Goal: Check status: Check status

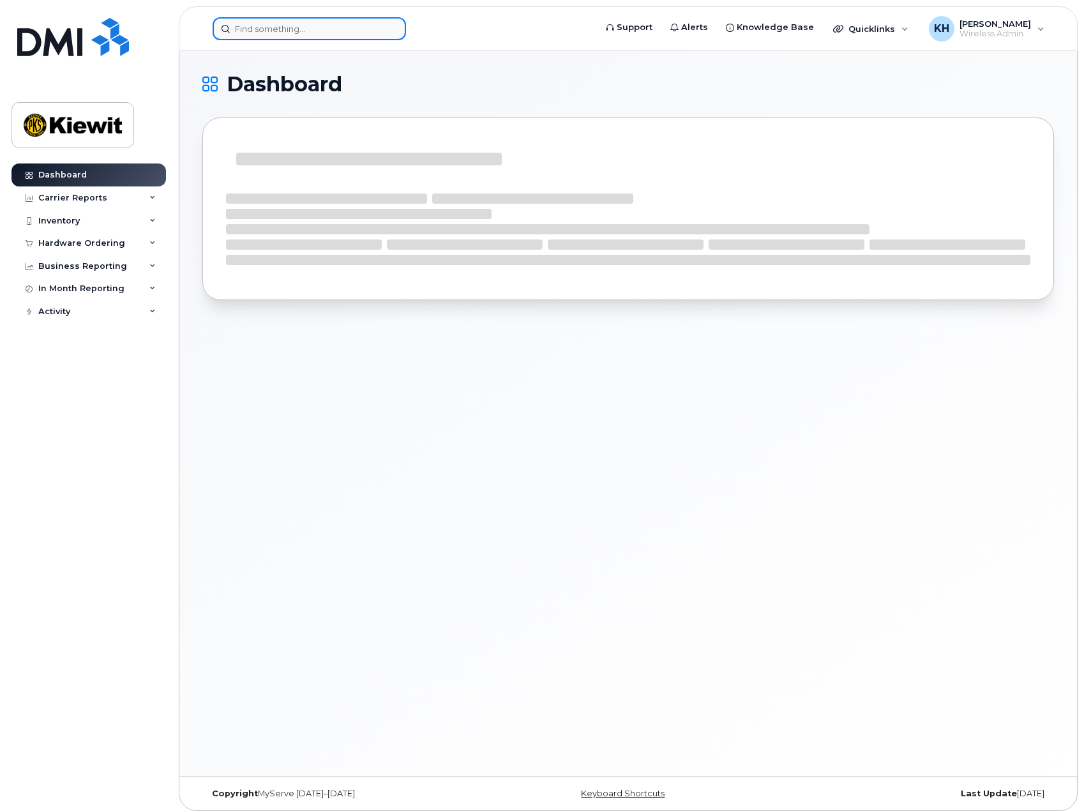
click at [314, 30] on input at bounding box center [309, 28] width 193 height 23
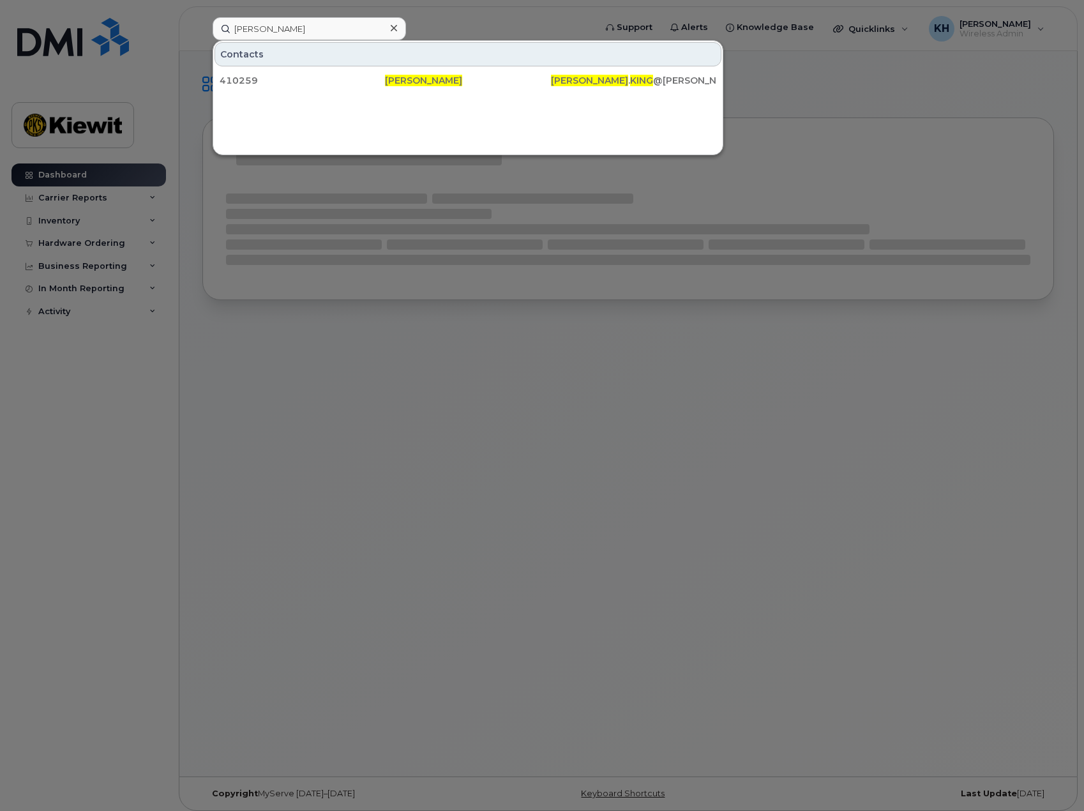
click at [303, 531] on div at bounding box center [542, 405] width 1084 height 811
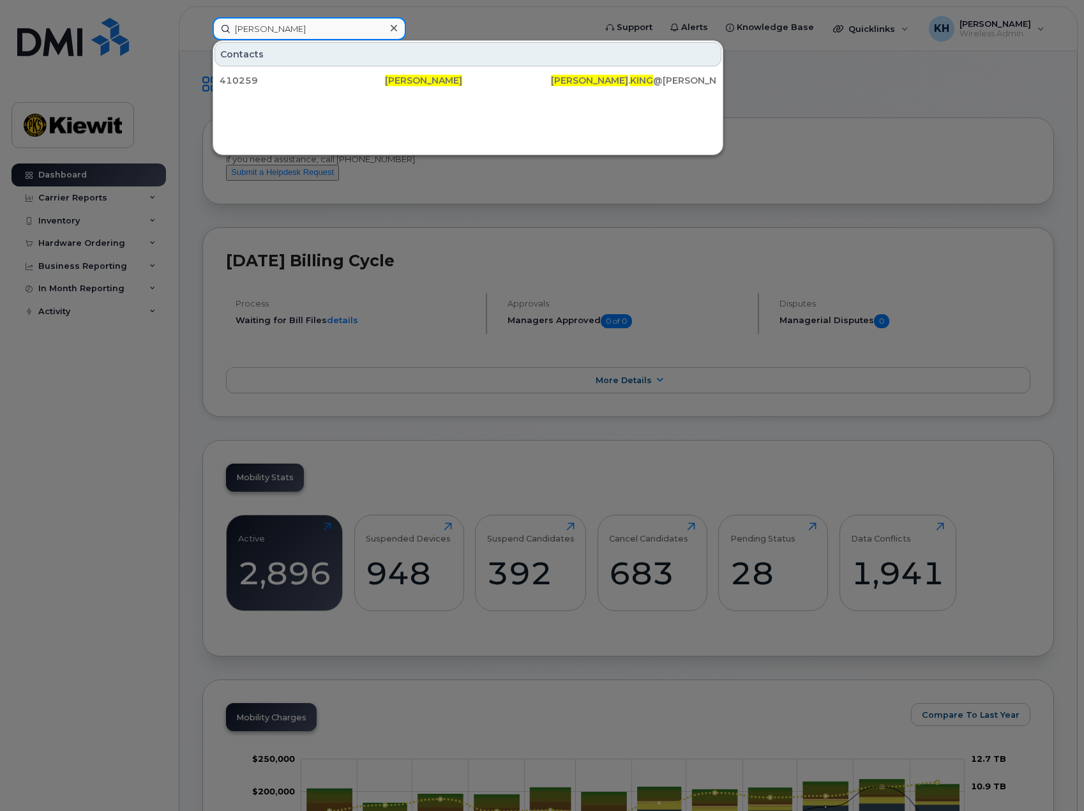
drag, startPoint x: 296, startPoint y: 31, endPoint x: 197, endPoint y: 36, distance: 99.1
click at [202, 36] on div "christina king Contacts 410259 Christina King CHRISTINA . KING @KIEWIT.COM" at bounding box center [399, 28] width 395 height 23
type input "8257346898"
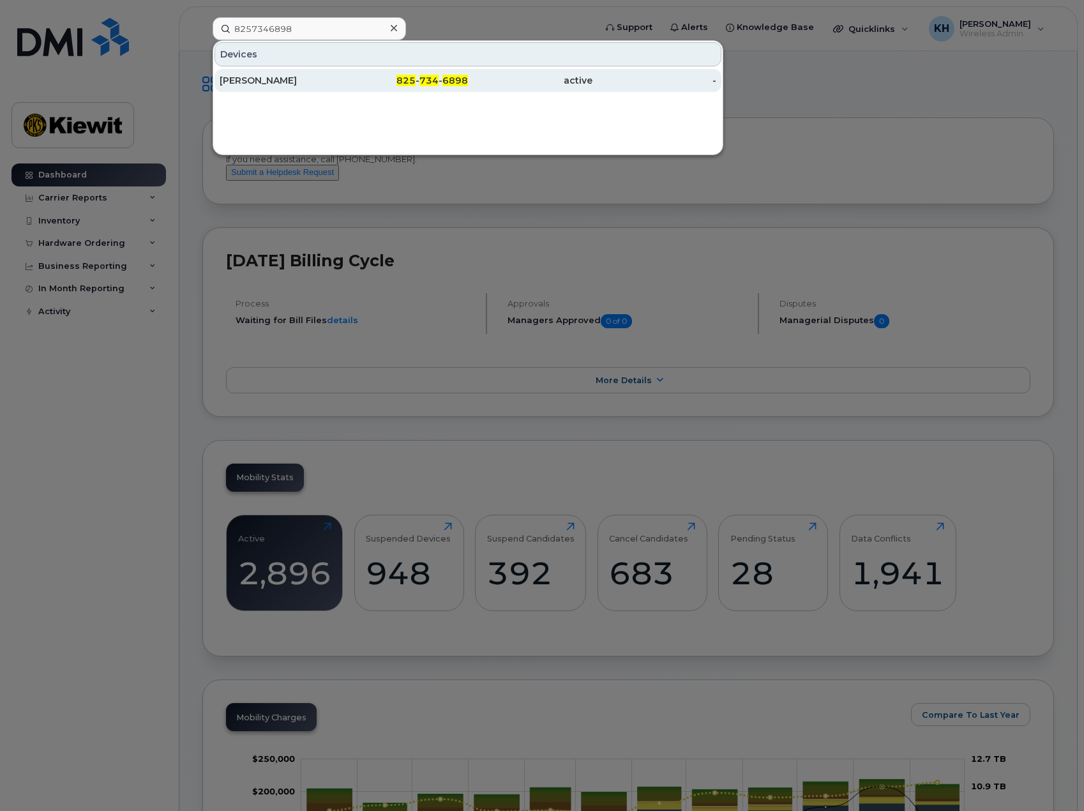
click at [272, 75] on div "[PERSON_NAME]" at bounding box center [282, 80] width 125 height 13
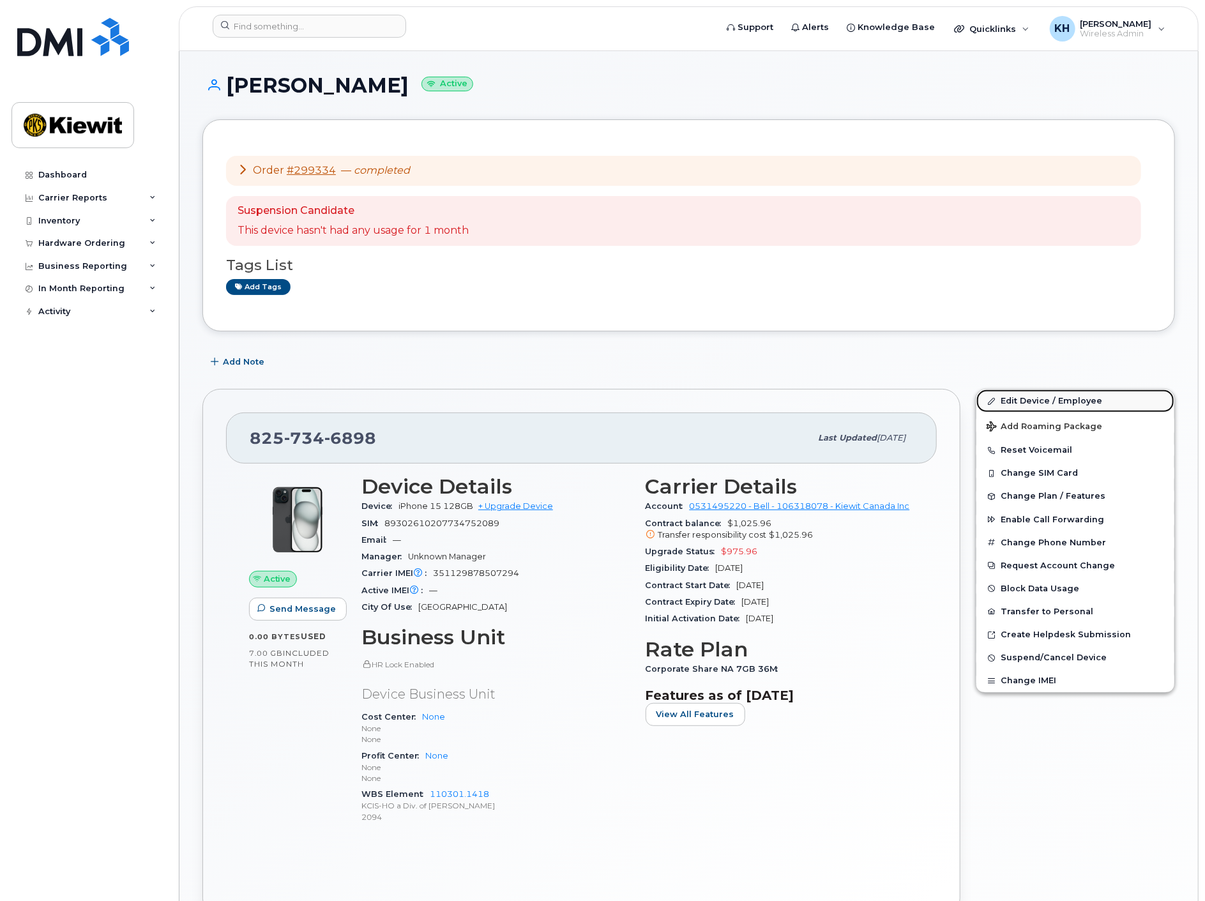
click at [1028, 396] on link "Edit Device / Employee" at bounding box center [1075, 400] width 198 height 23
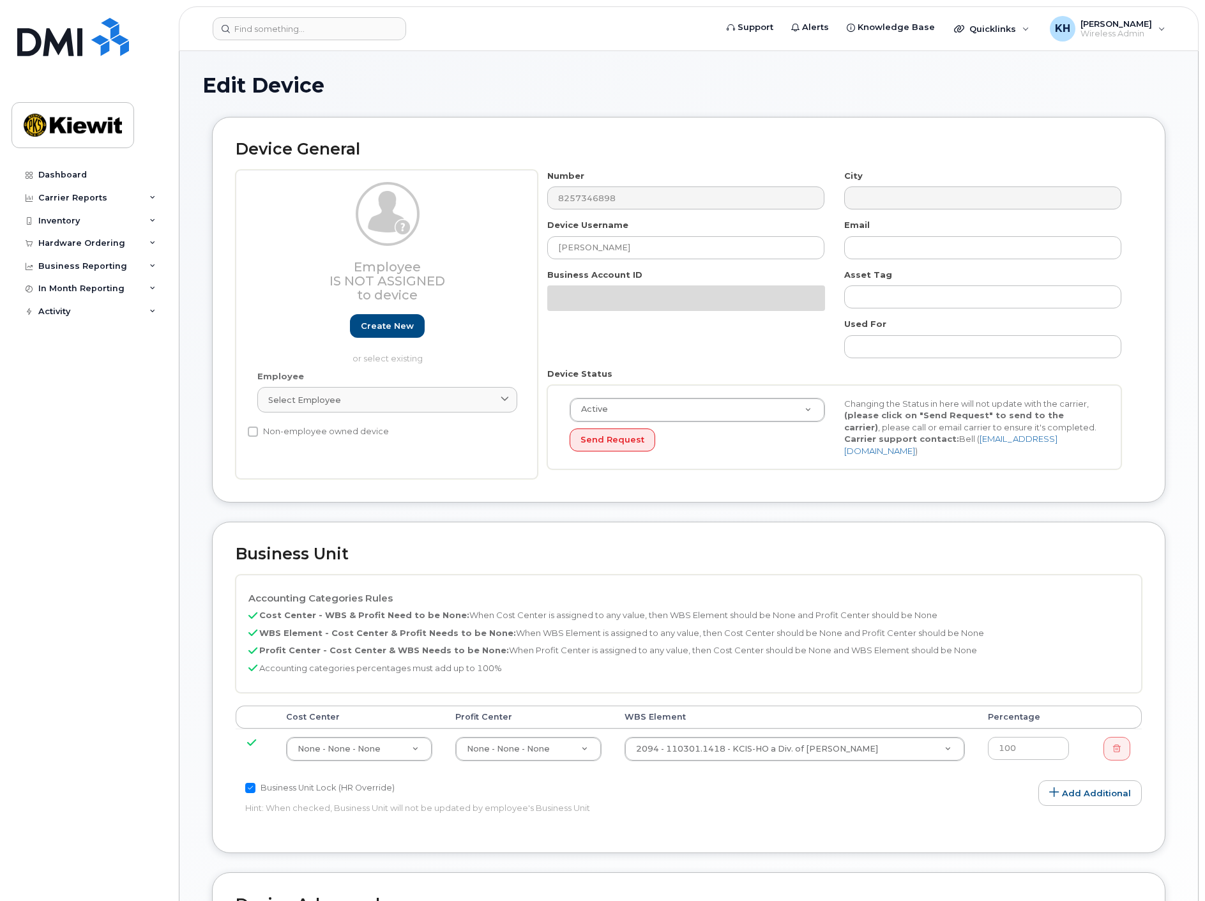
select select "14059"
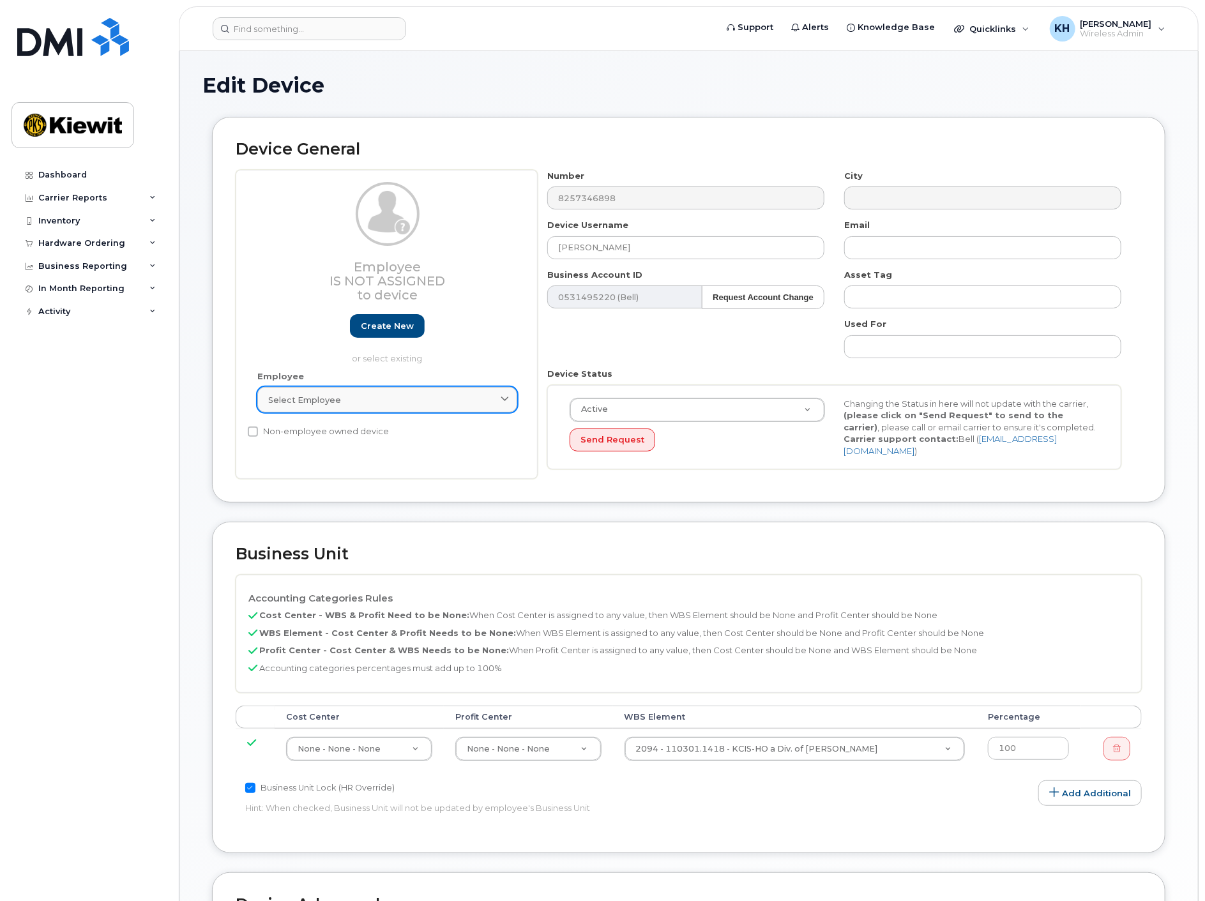
click at [357, 395] on div "Select employee" at bounding box center [387, 400] width 238 height 12
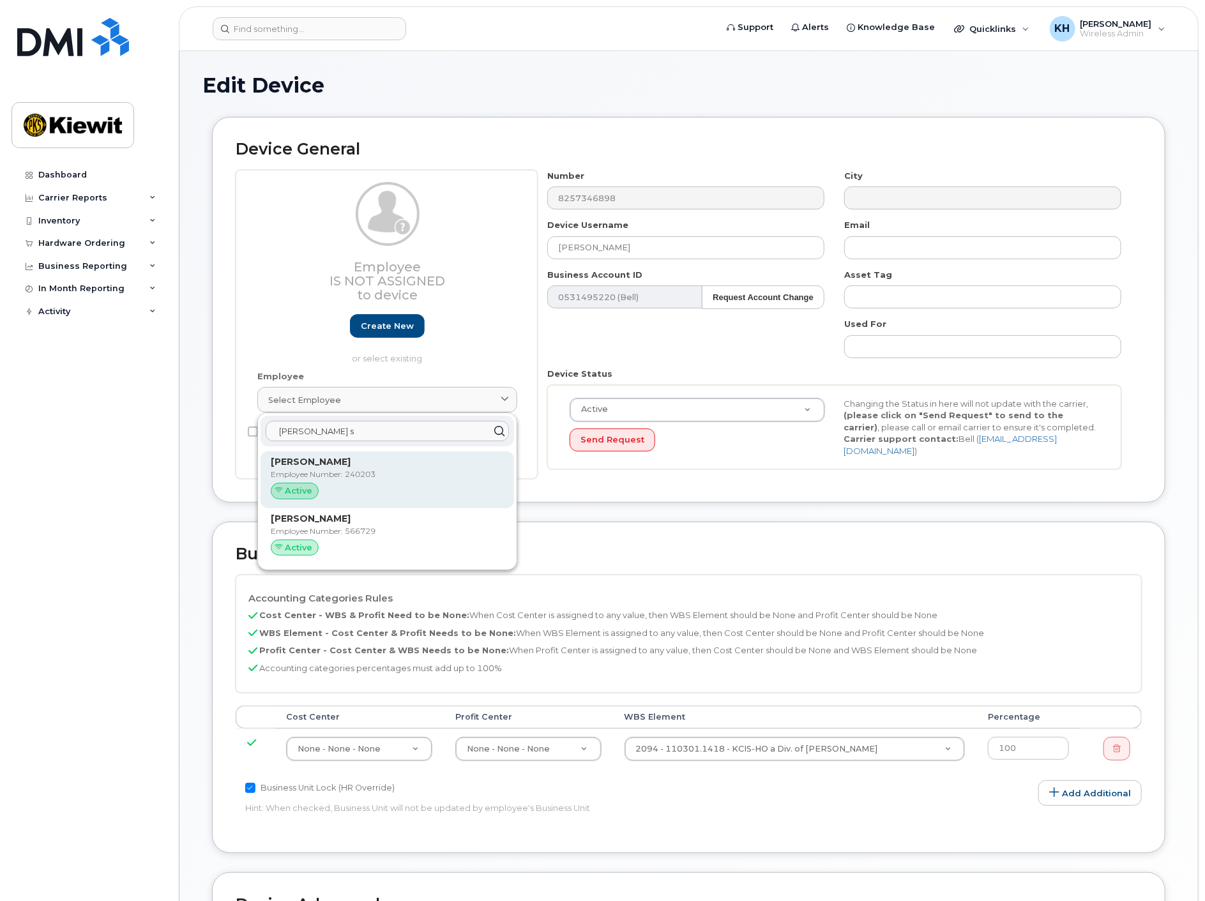
type input "[PERSON_NAME] s"
click at [338, 467] on p "[PERSON_NAME]" at bounding box center [387, 461] width 233 height 13
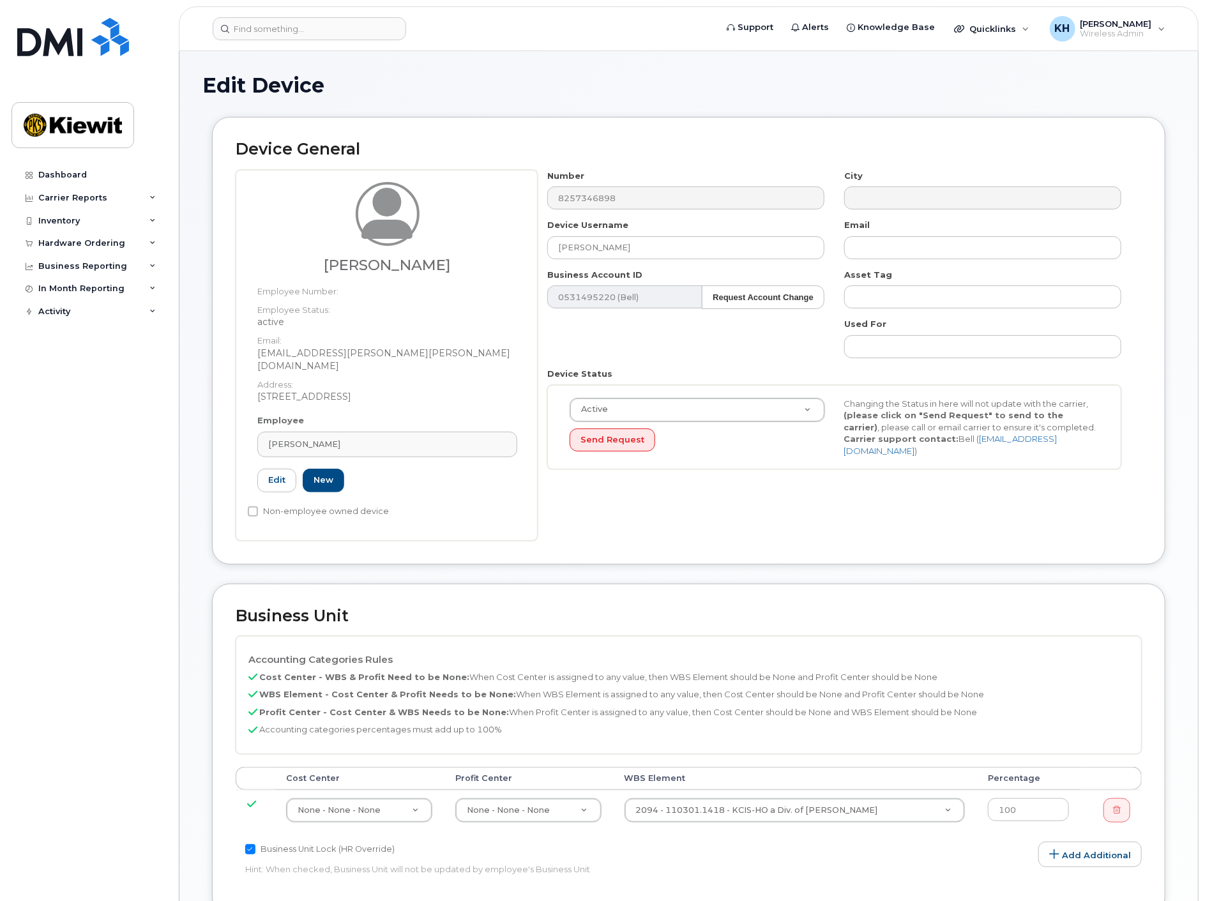
type input "240203"
type input "[PERSON_NAME]"
type input "[EMAIL_ADDRESS][PERSON_NAME][PERSON_NAME][DOMAIN_NAME]"
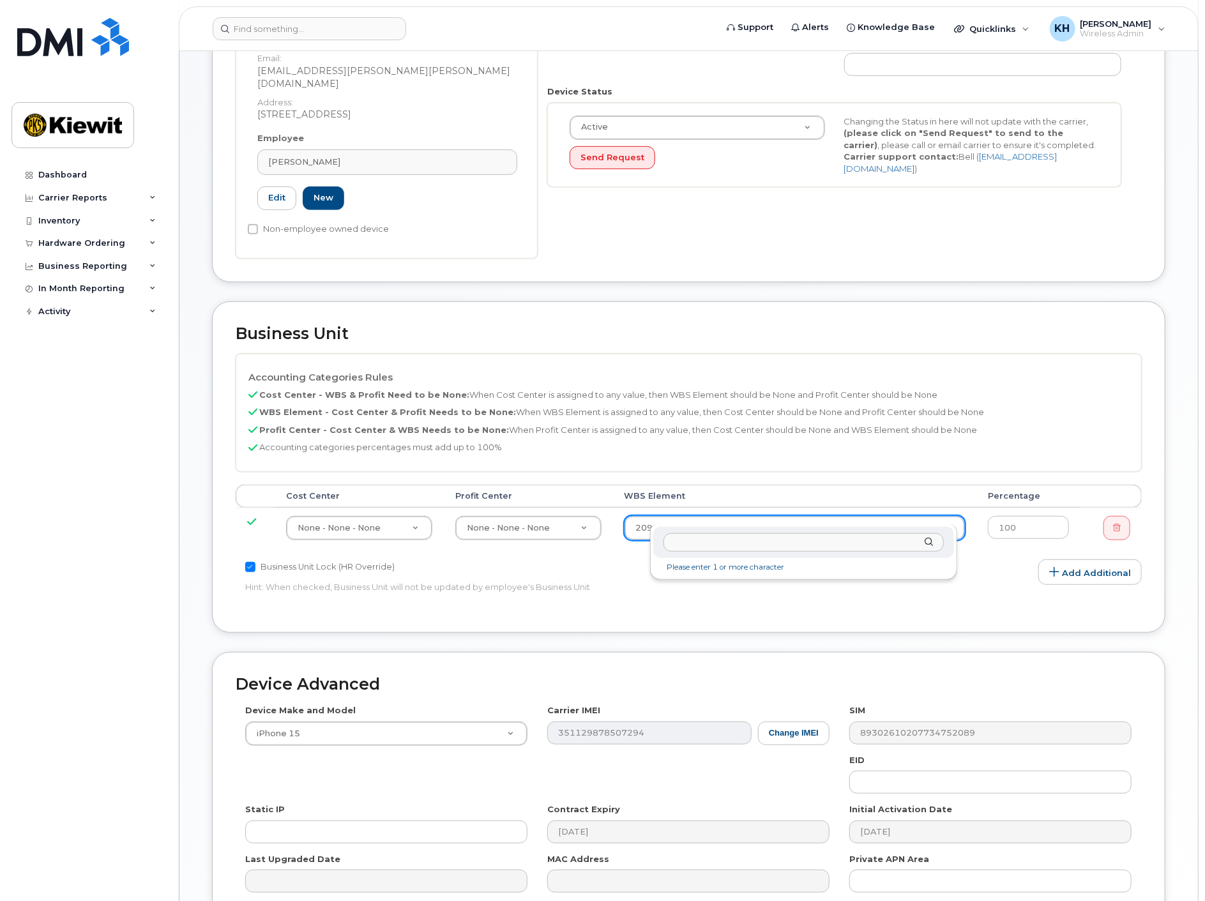
scroll to position [283, 0]
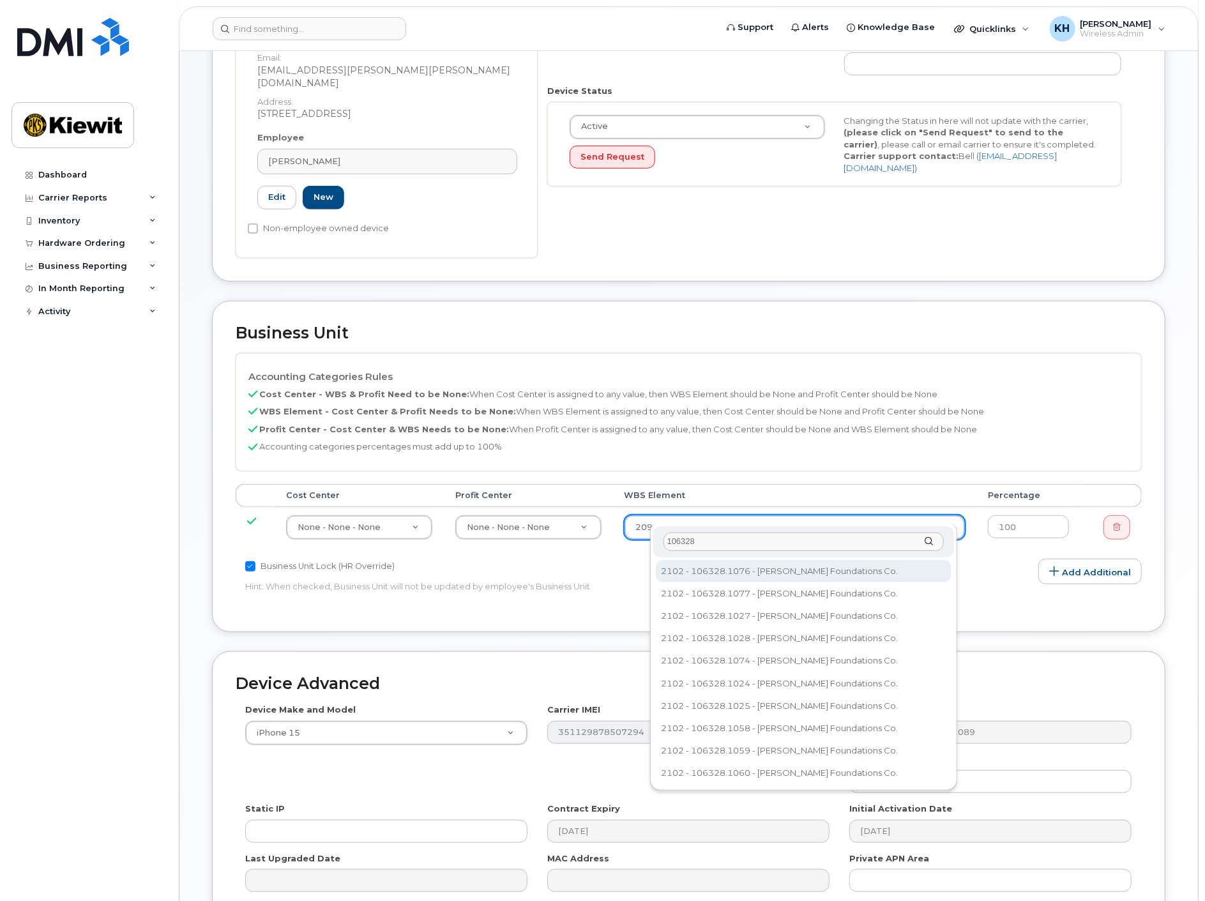
drag, startPoint x: 660, startPoint y: 543, endPoint x: 601, endPoint y: 545, distance: 58.8
click at [601, 545] on body "Support Alerts Knowledge Base Quicklinks Suspend / Cancel Device Change SIM Car…" at bounding box center [602, 374] width 1205 height 1315
paste input "5578.1213"
type input "105578.1213"
type input "35455430"
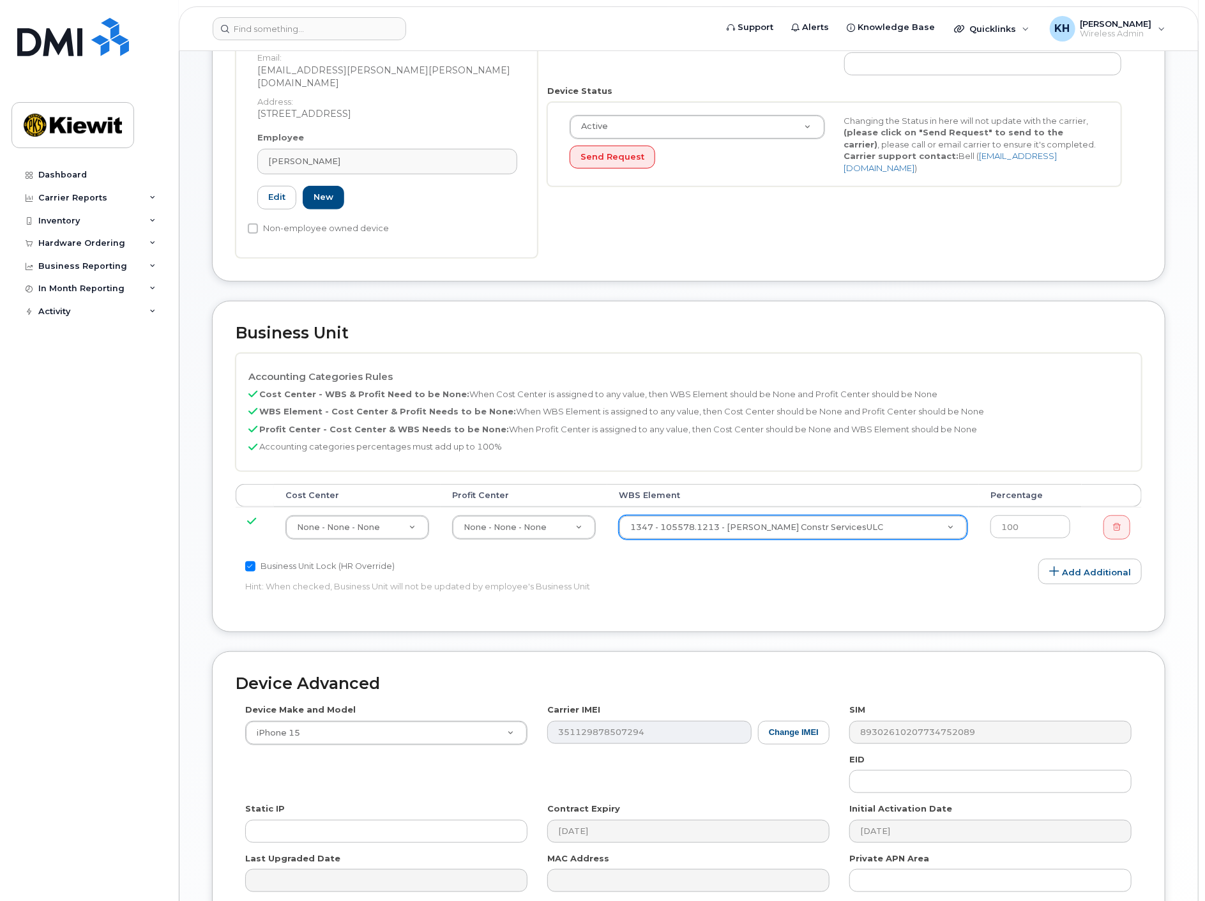
click at [914, 561] on div "Accounting Categories Rules Cost Center - WBS & Profit Need to be None: When Co…" at bounding box center [689, 480] width 906 height 255
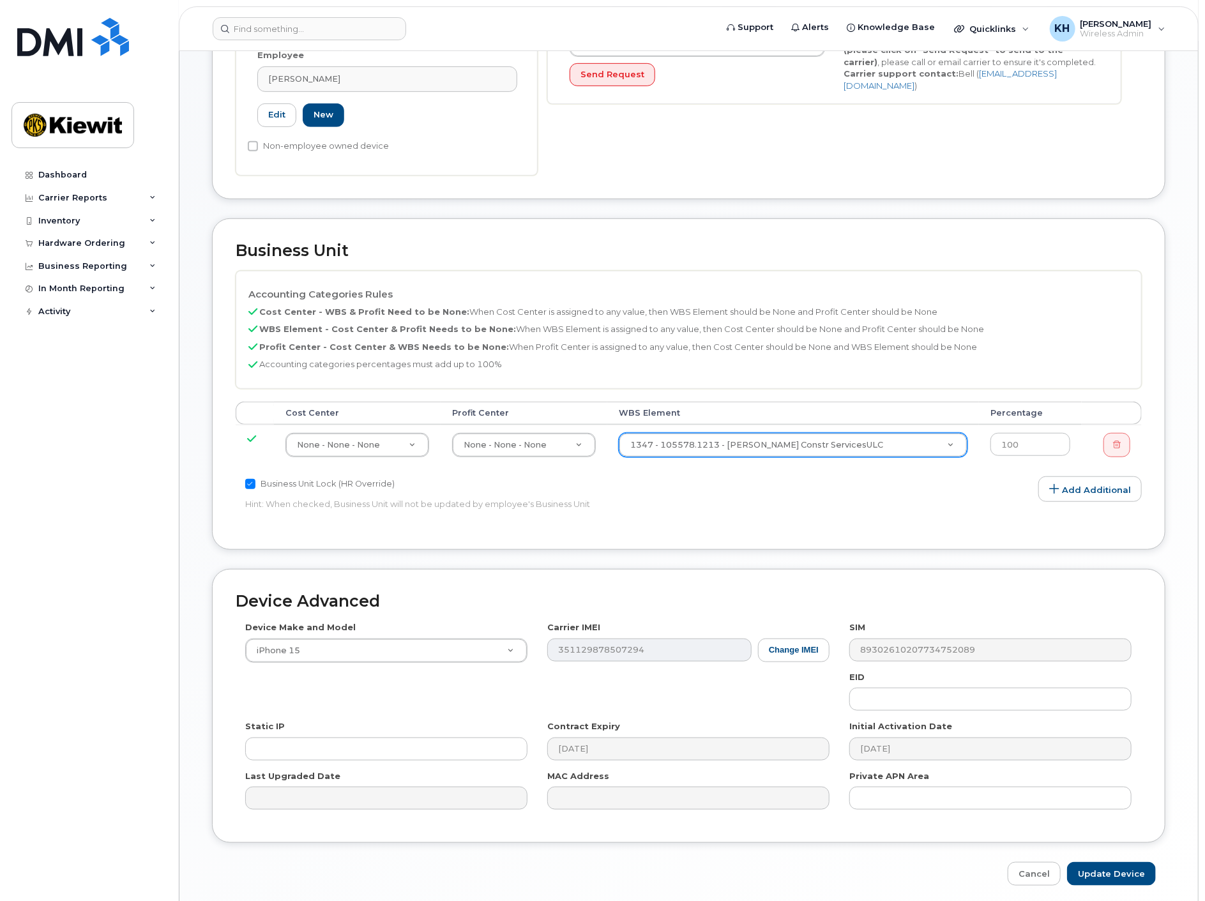
scroll to position [397, 0]
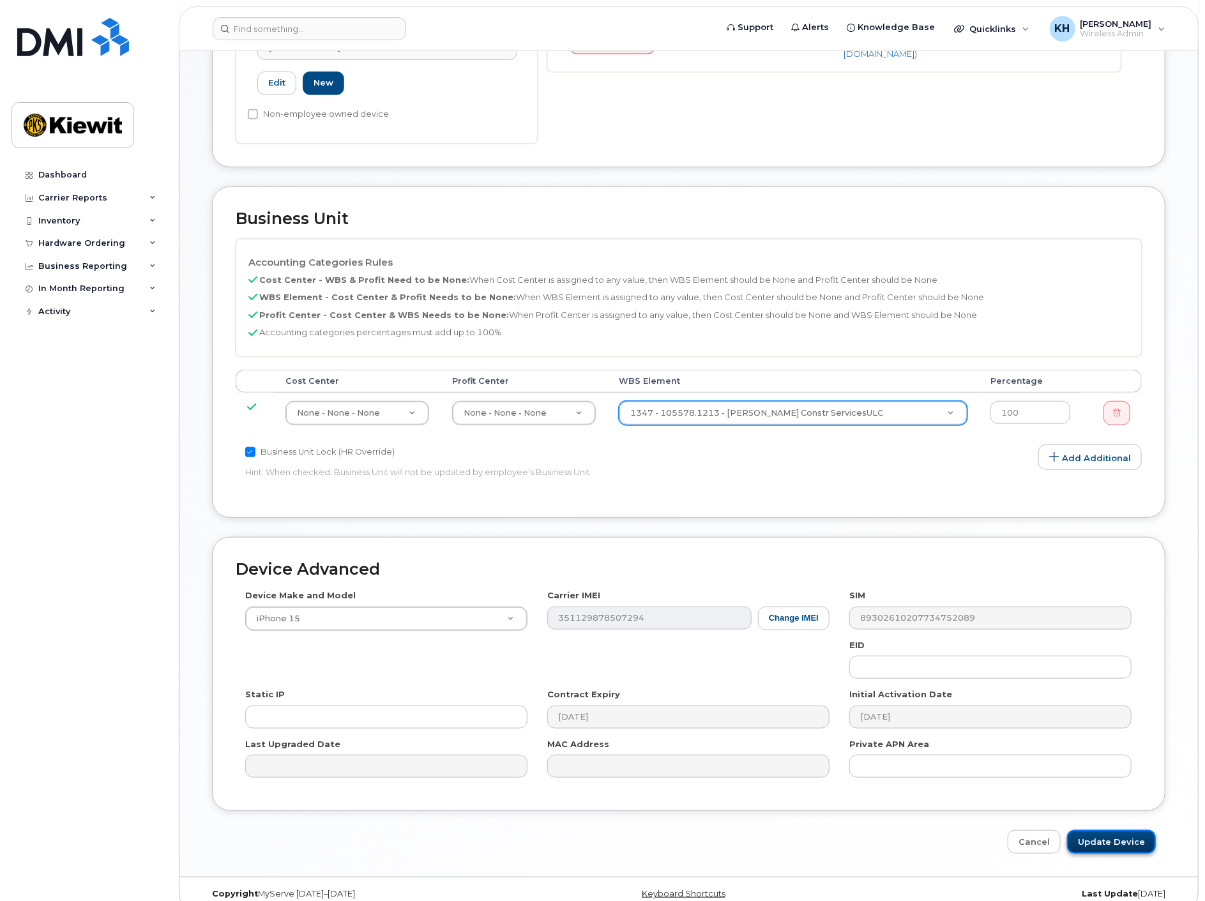
click at [1109, 830] on input "Update Device" at bounding box center [1111, 842] width 89 height 24
type input "Saving..."
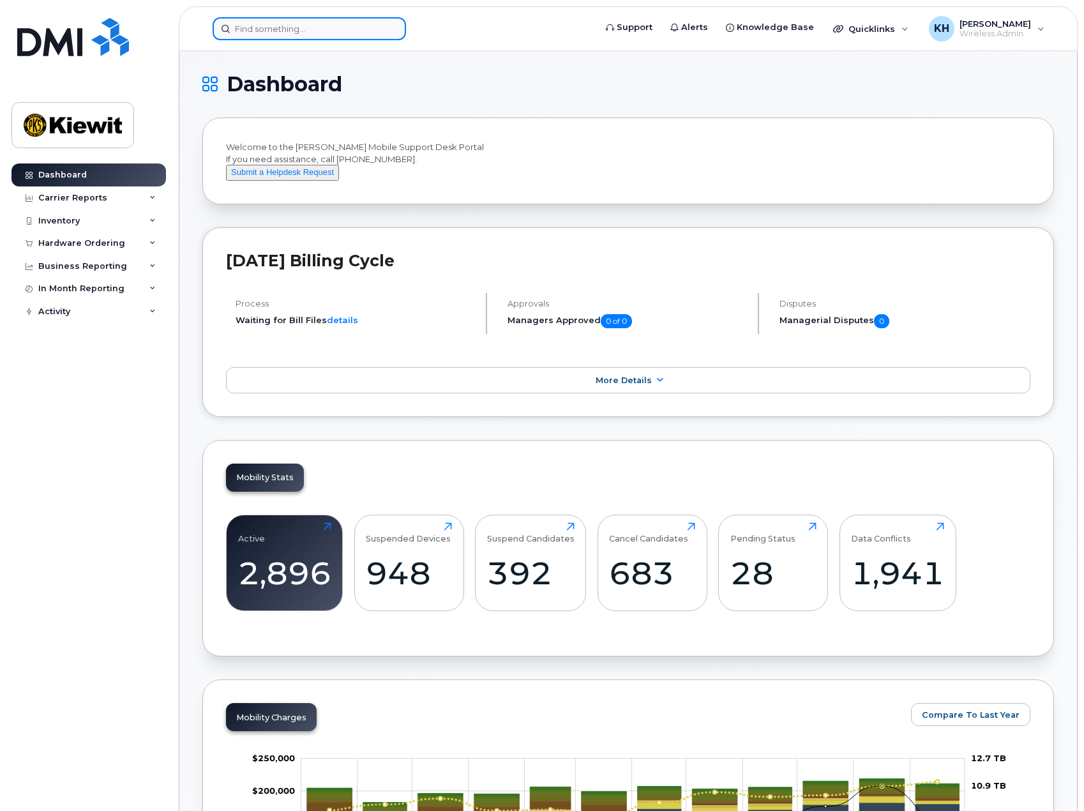
click at [262, 30] on input at bounding box center [309, 28] width 193 height 23
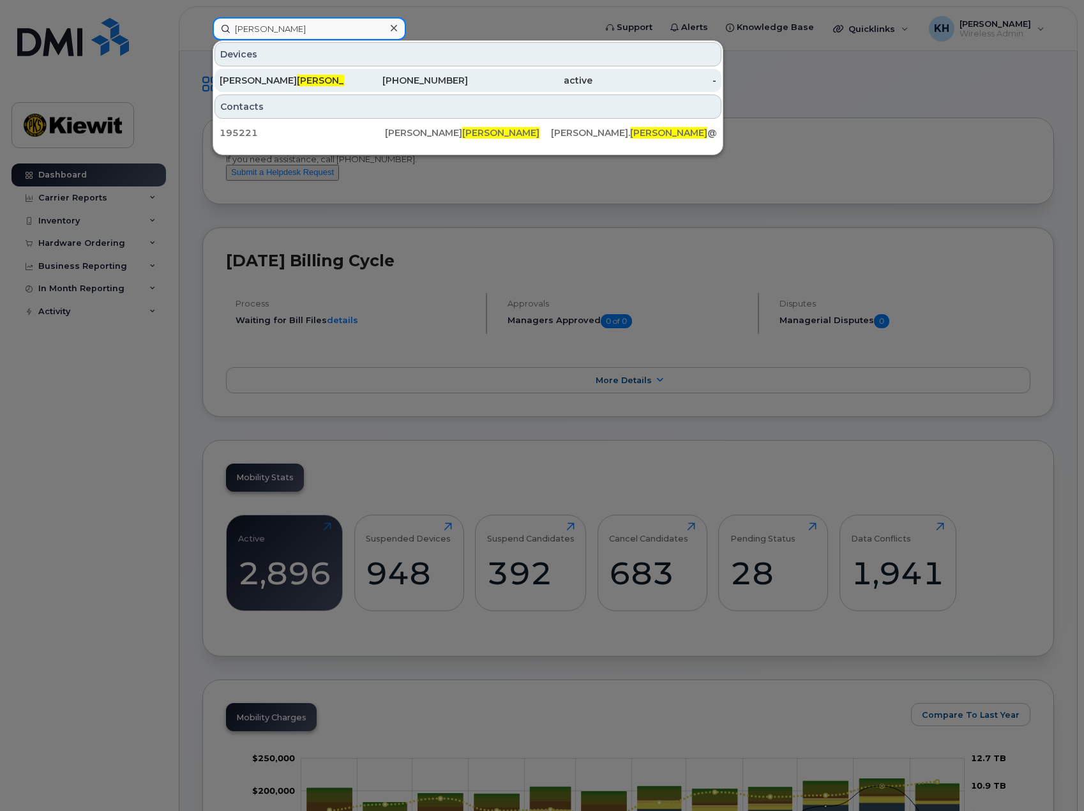
type input "dacquisto"
click at [297, 80] on span "Dacquisto" at bounding box center [335, 80] width 77 height 11
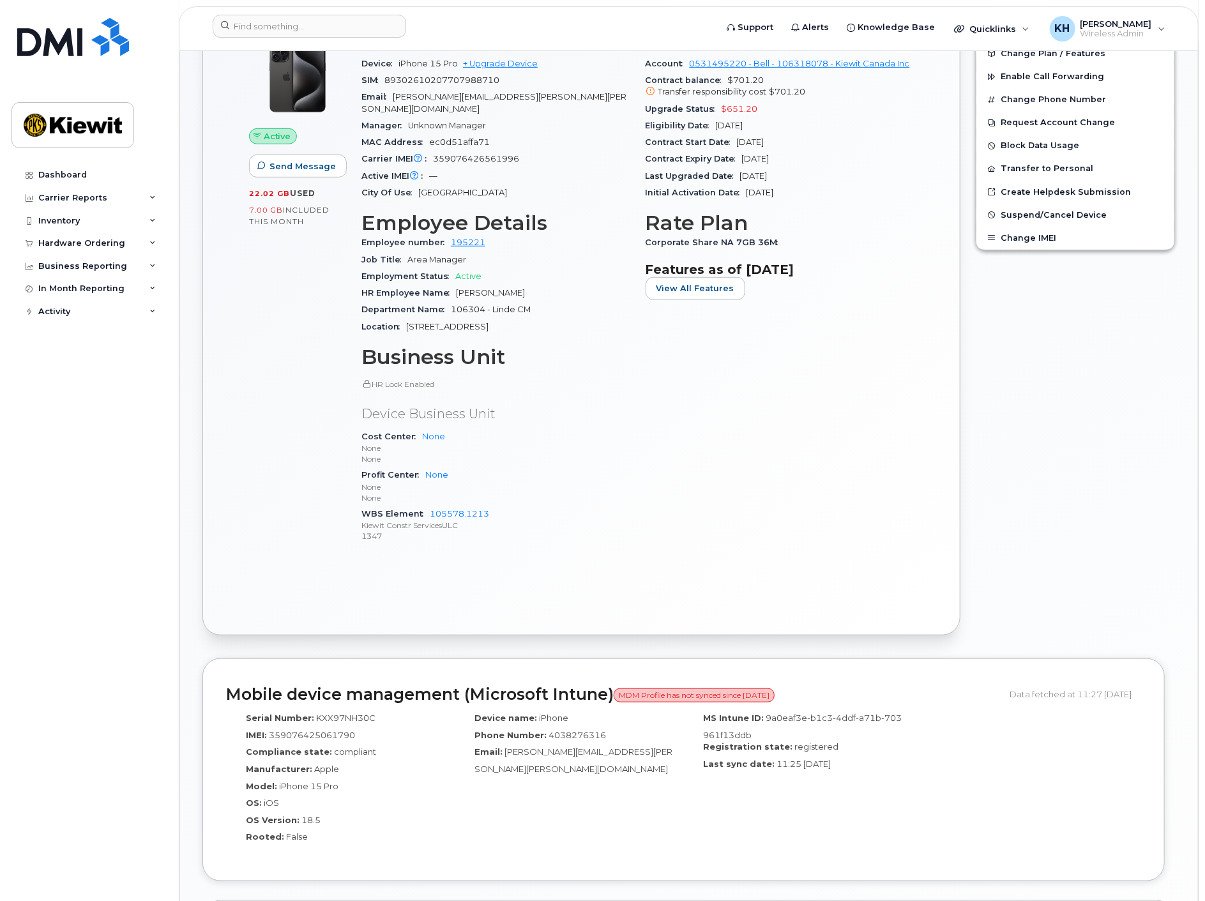
scroll to position [354, 0]
drag, startPoint x: 473, startPoint y: 504, endPoint x: 430, endPoint y: 504, distance: 42.8
click at [430, 505] on div "WBS Element 105578.1213 Kiewit Constr ServicesULC 1347" at bounding box center [495, 524] width 269 height 39
copy link "105578.1213"
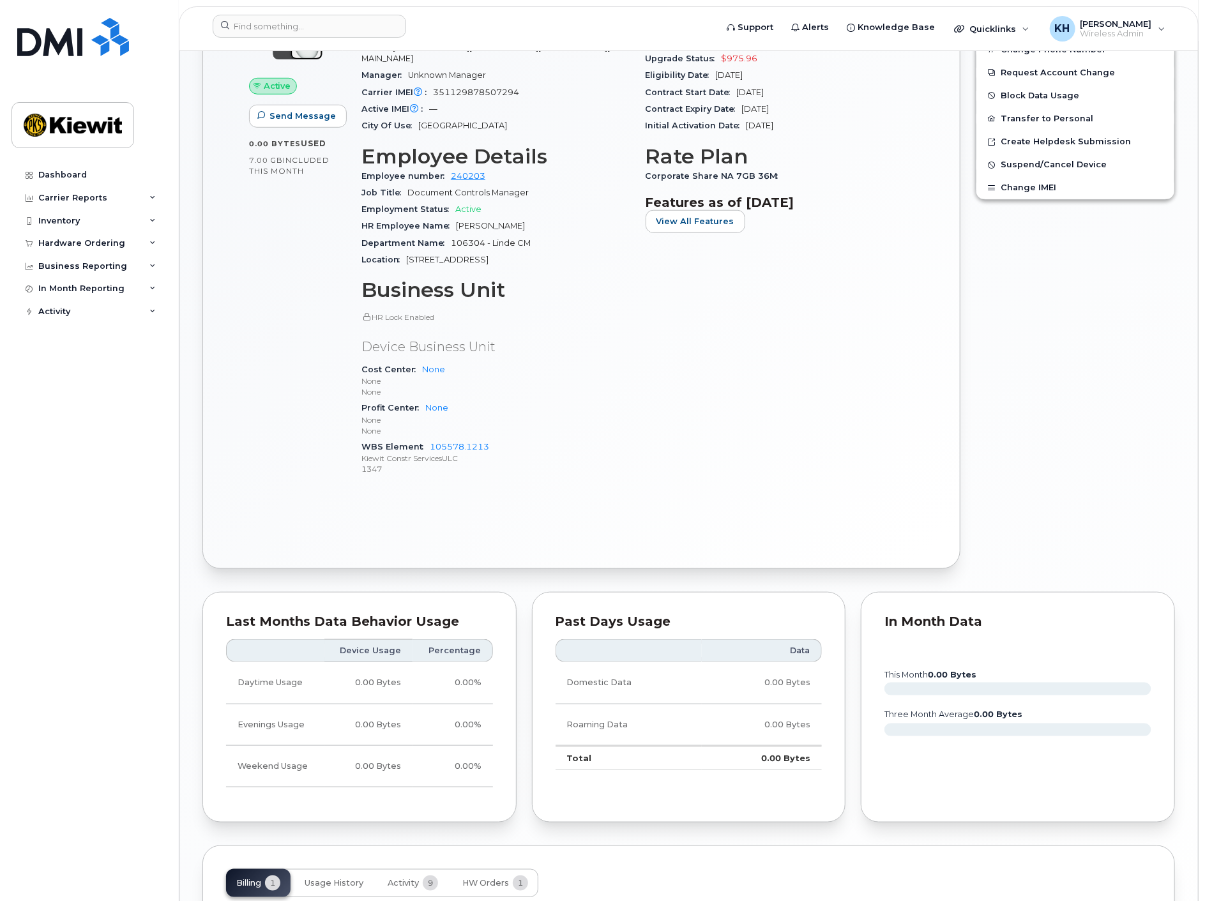
scroll to position [655, 0]
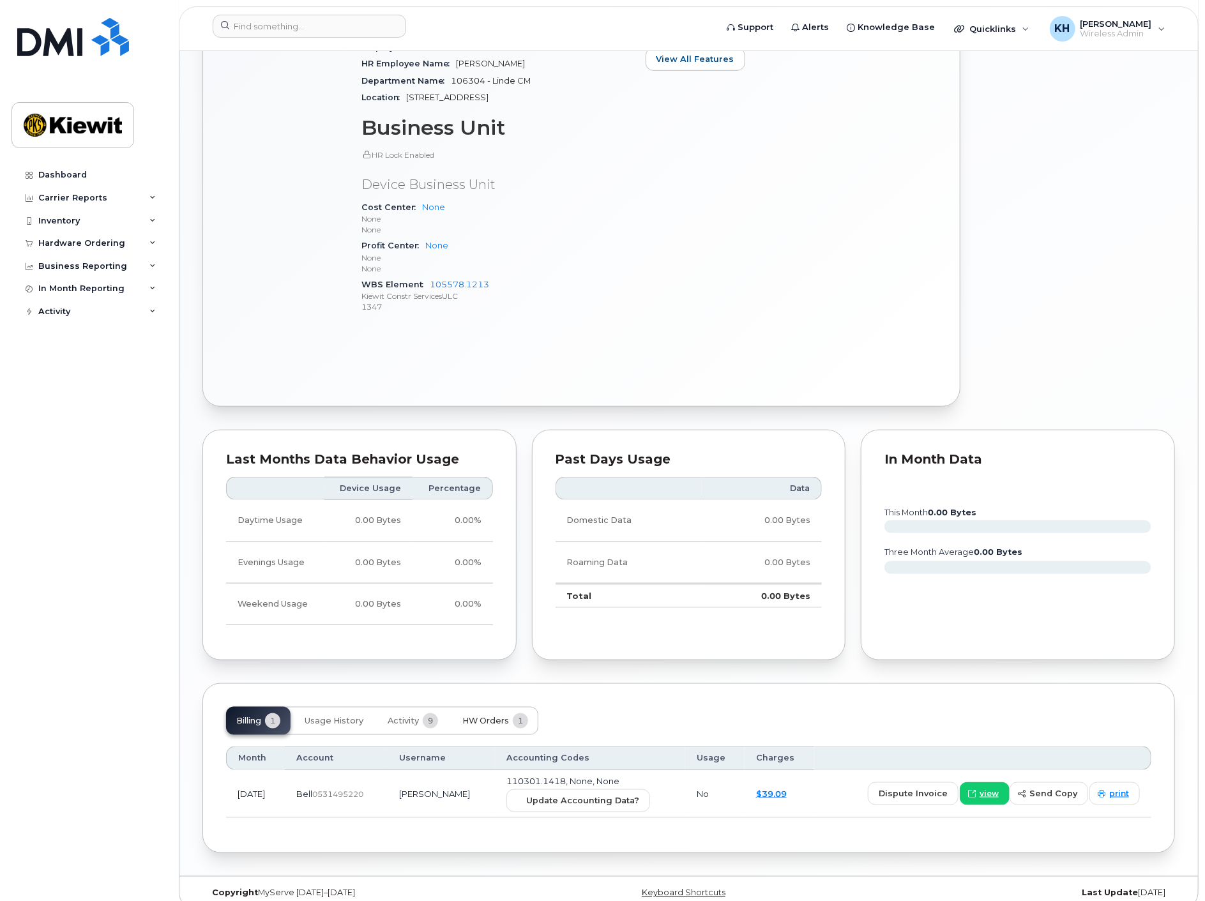
click at [478, 707] on button "HW Orders 1" at bounding box center [495, 721] width 86 height 28
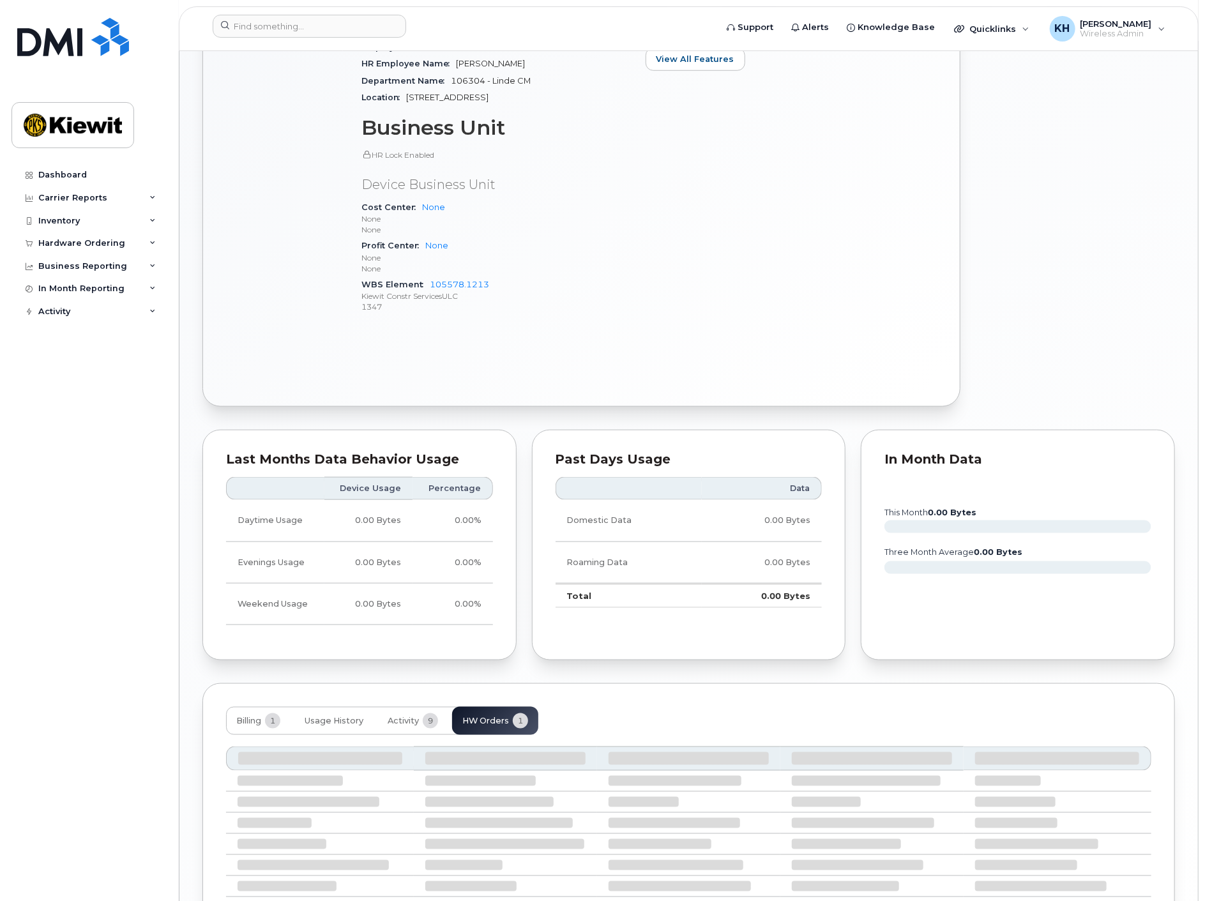
scroll to position [652, 0]
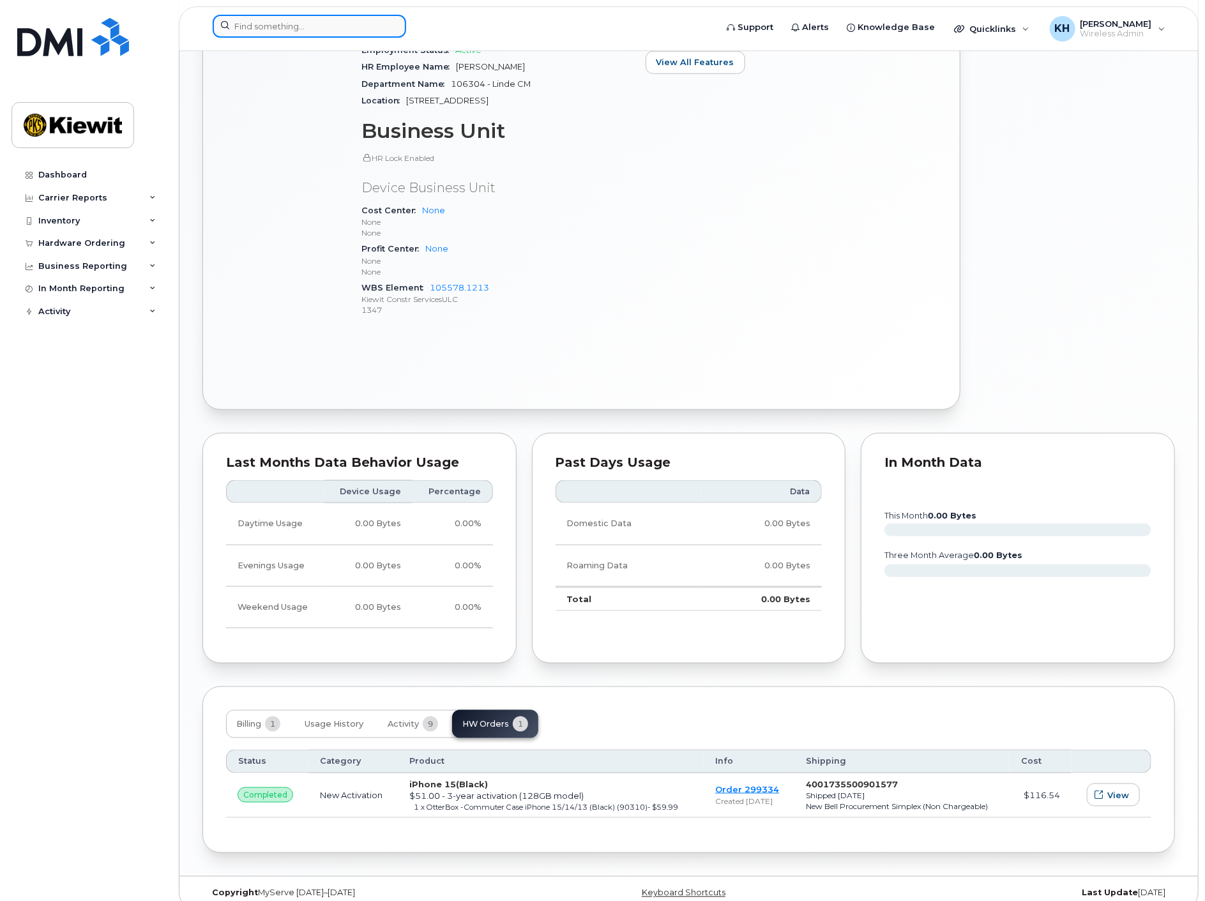
click at [262, 24] on input at bounding box center [309, 26] width 193 height 23
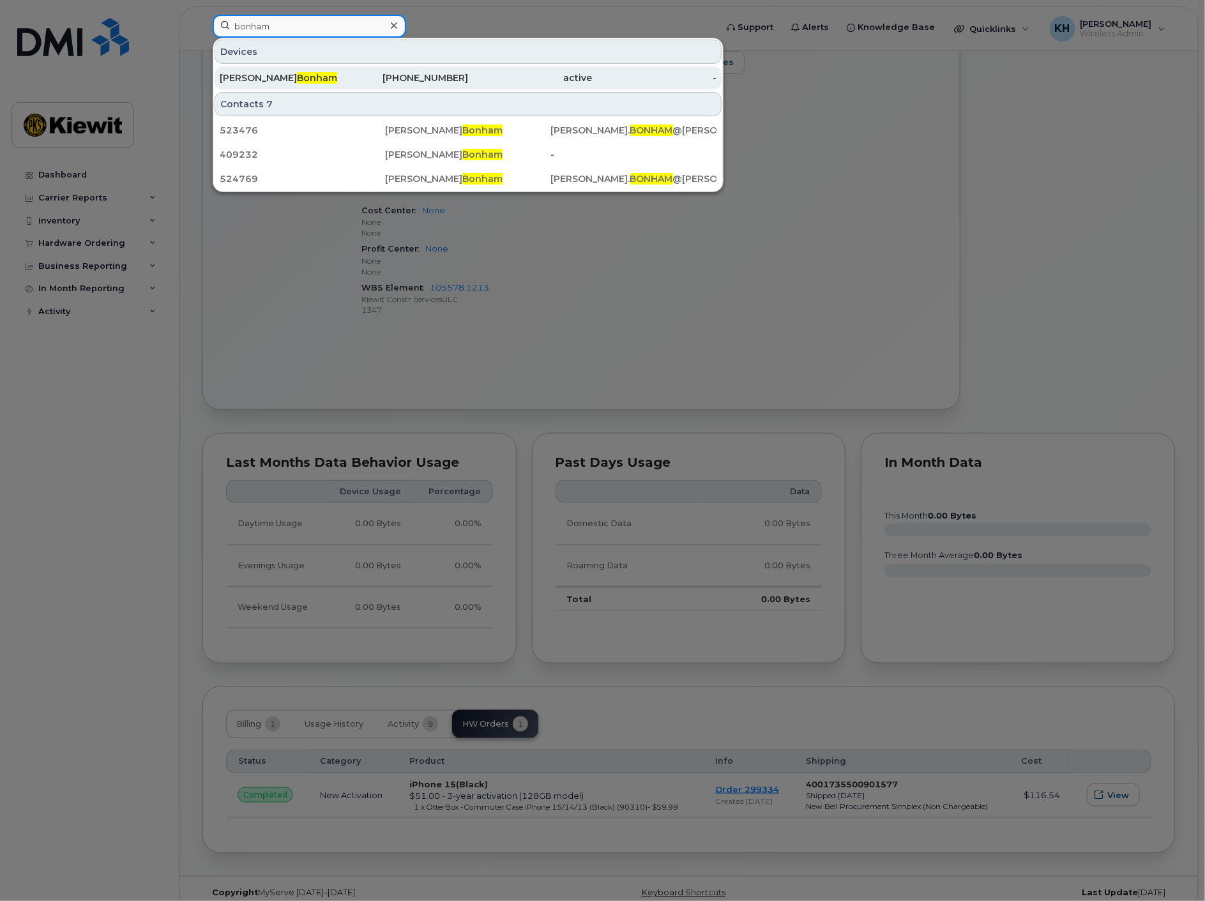
type input "bonham"
click at [297, 72] on span "Bonham" at bounding box center [317, 77] width 40 height 11
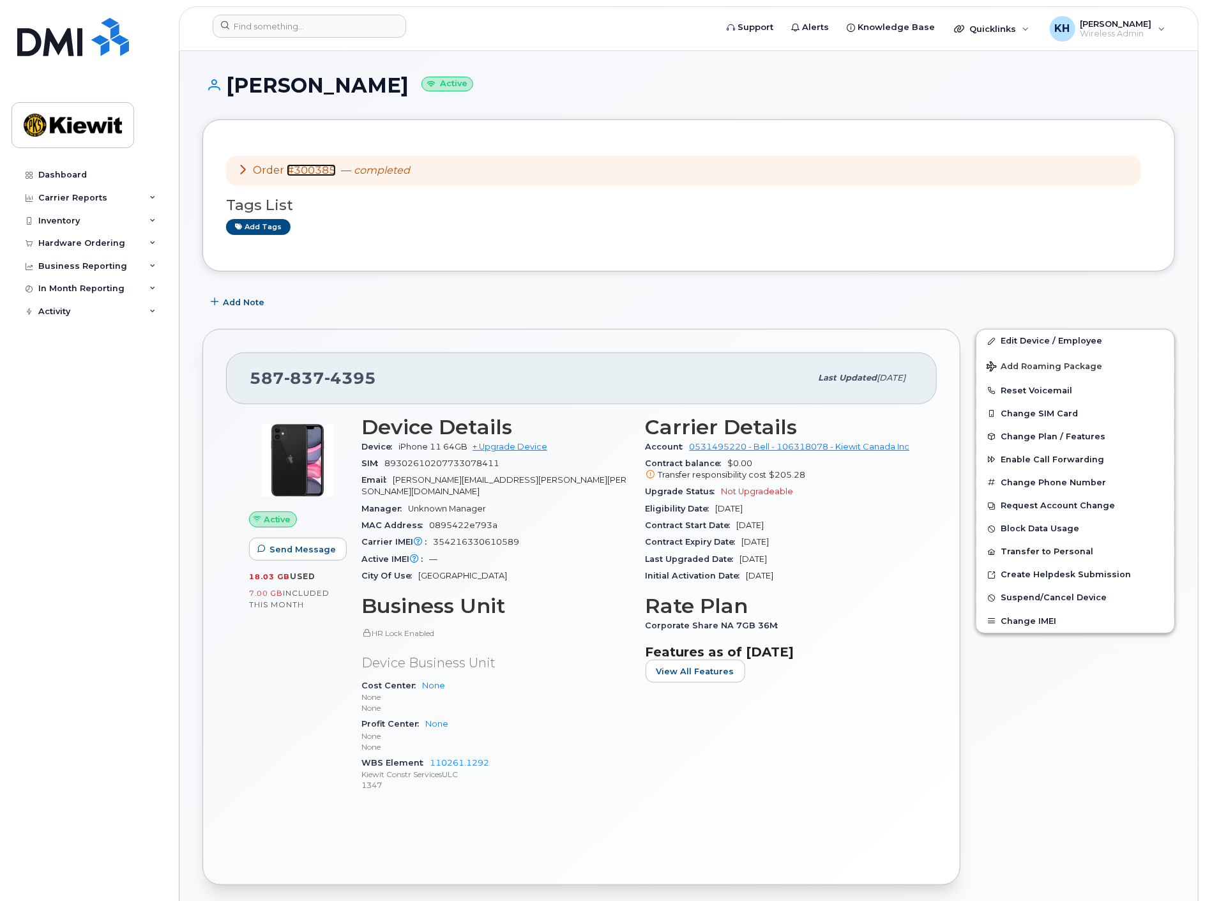
click at [304, 170] on link "#300385" at bounding box center [311, 170] width 49 height 12
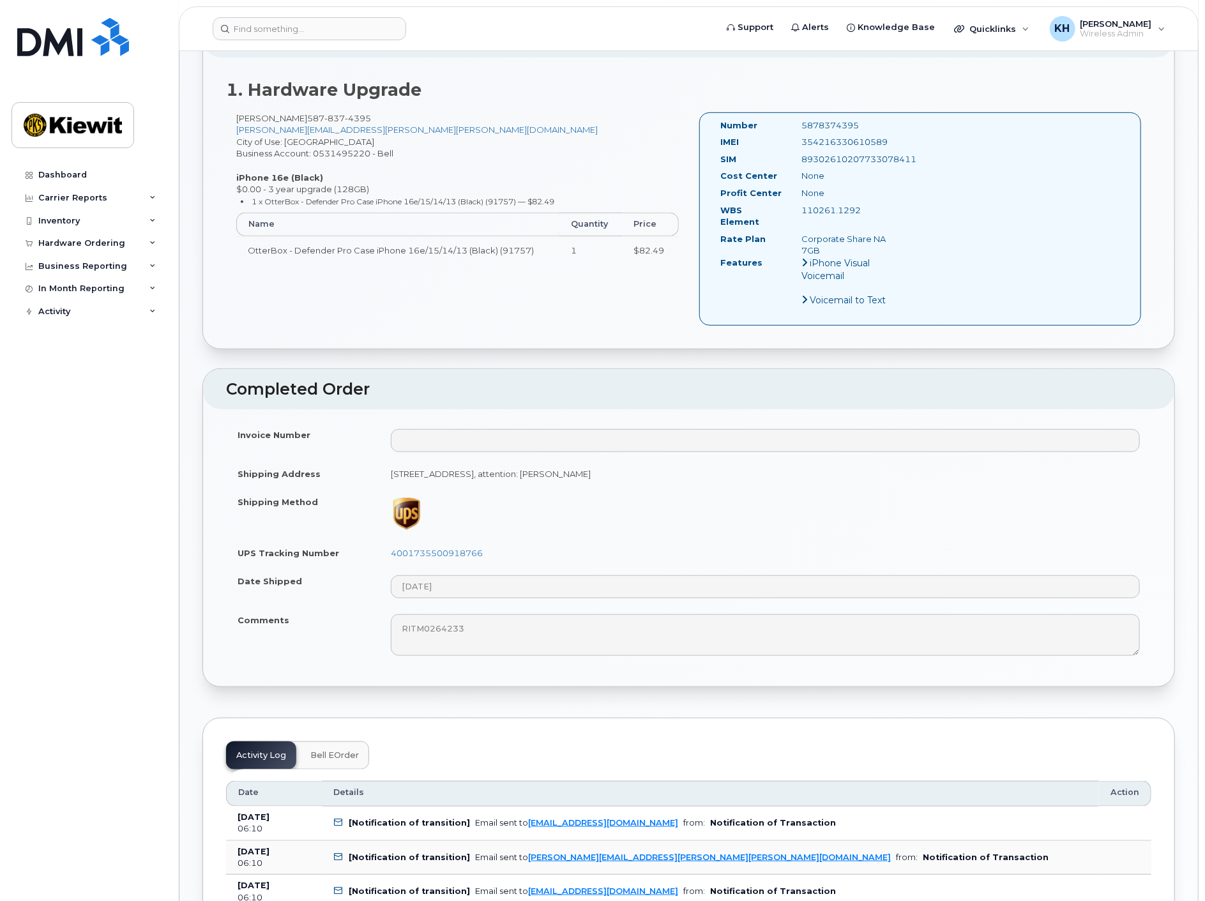
scroll to position [354, 0]
click at [447, 547] on link "4001735500918766" at bounding box center [437, 552] width 92 height 10
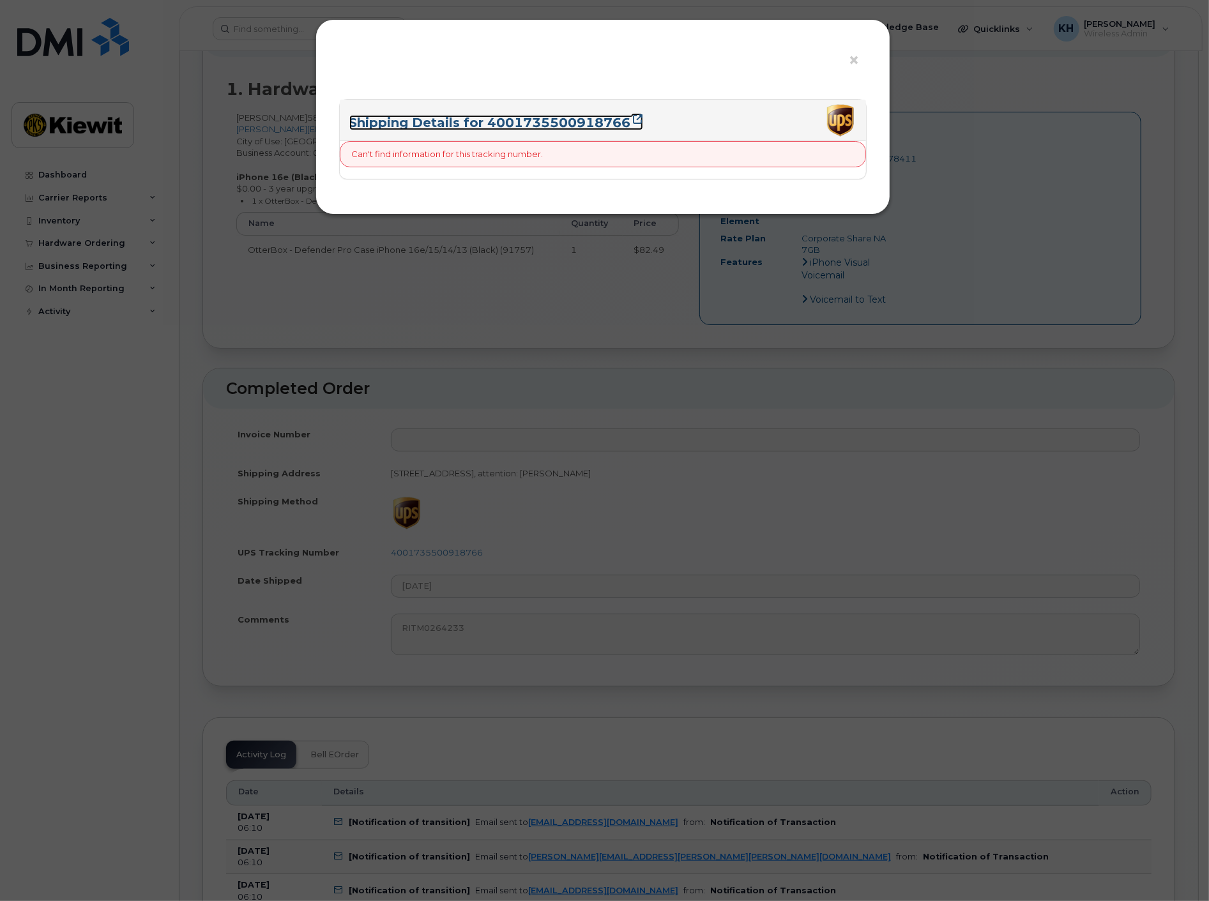
click at [587, 121] on link "Shipping Details for 4001735500918766" at bounding box center [496, 122] width 294 height 15
click at [849, 62] on span "×" at bounding box center [854, 61] width 11 height 24
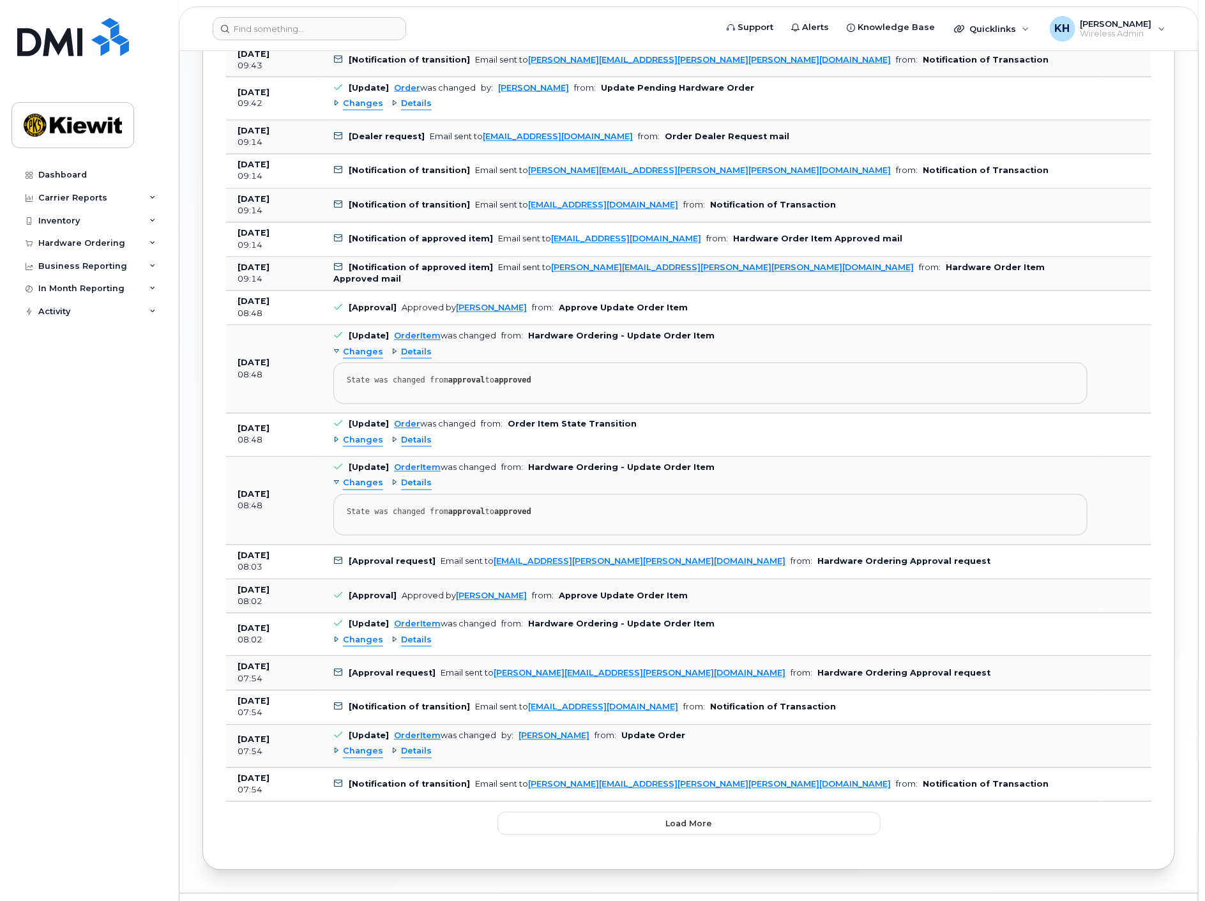
scroll to position [1385, 0]
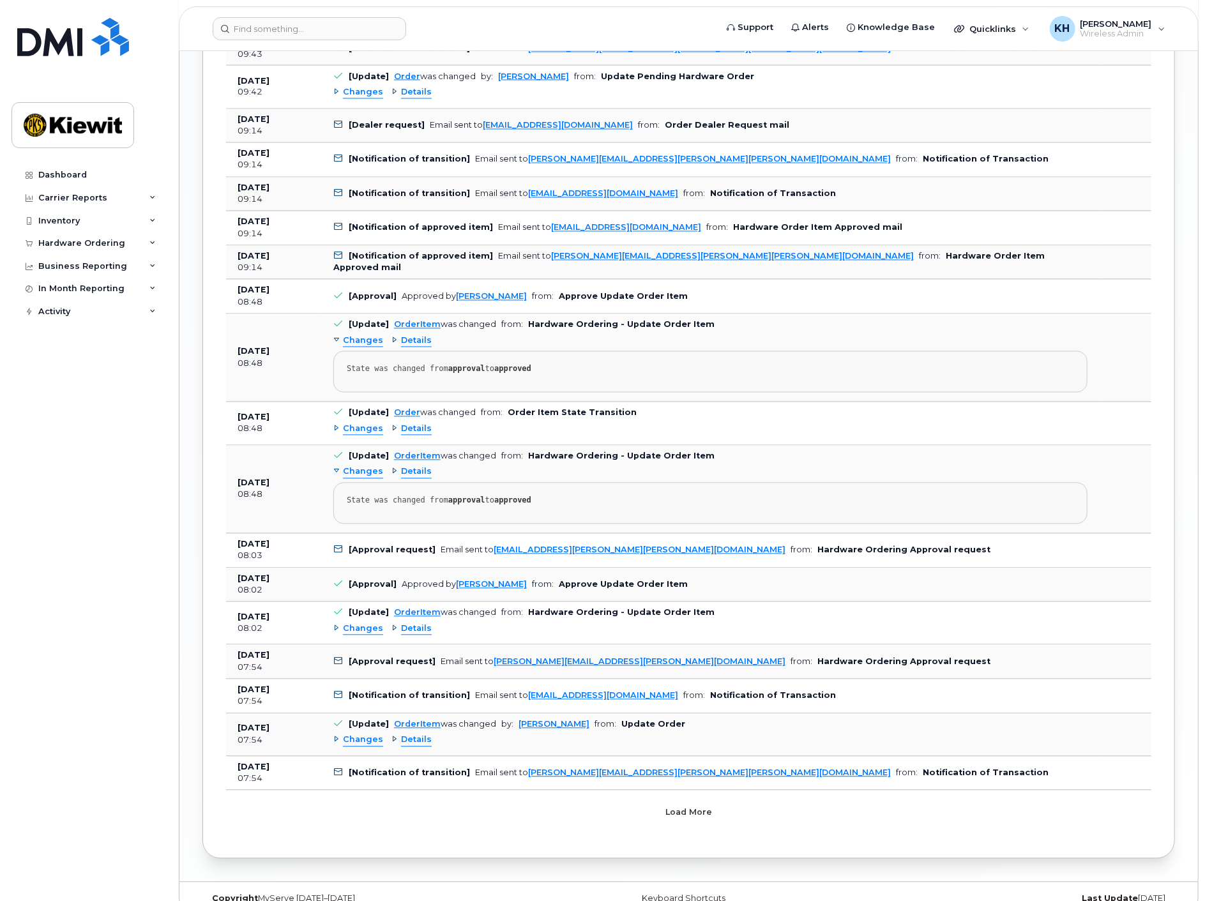
click at [688, 801] on button "Load more" at bounding box center [688, 812] width 383 height 23
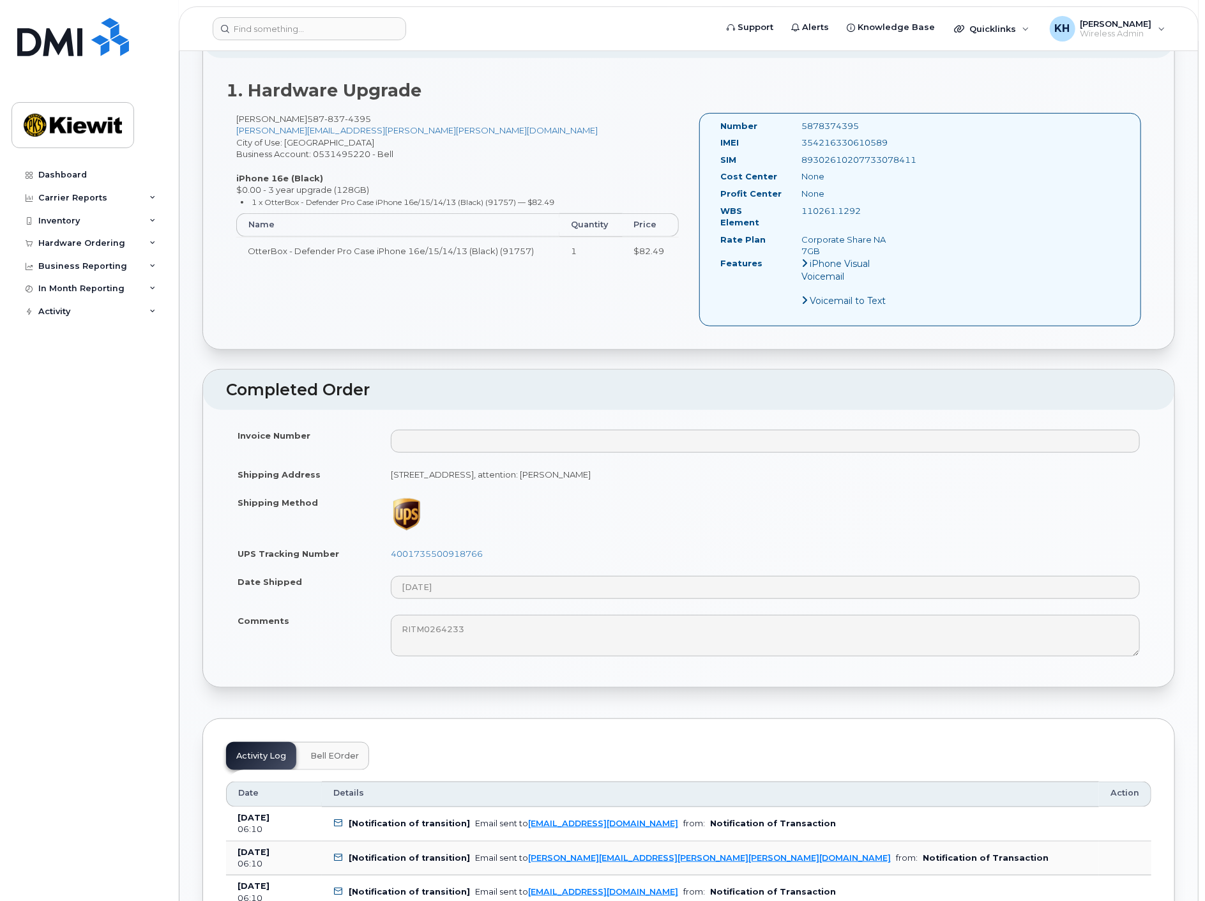
scroll to position [354, 0]
drag, startPoint x: 366, startPoint y: 541, endPoint x: 485, endPoint y: 542, distance: 118.1
click at [485, 542] on tr "UPS Tracking Number 4001735500918766" at bounding box center [688, 553] width 925 height 28
copy tr "4001735500918766"
